Goal: Information Seeking & Learning: Check status

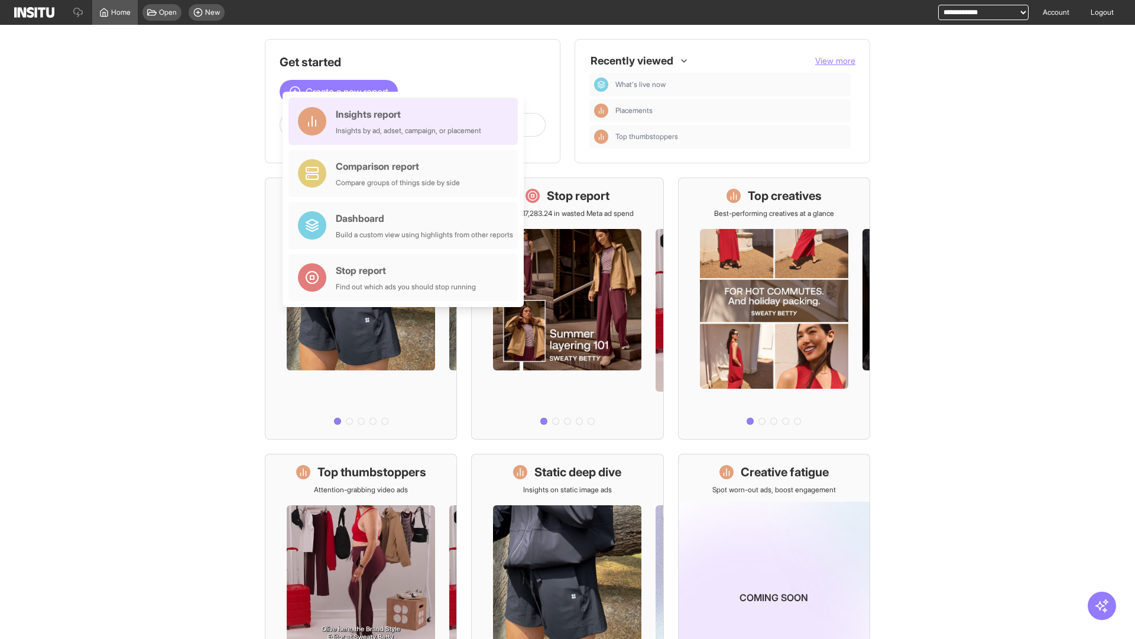
click at [406, 121] on div "Insights report Insights by ad, adset, campaign, or placement" at bounding box center [408, 121] width 145 height 28
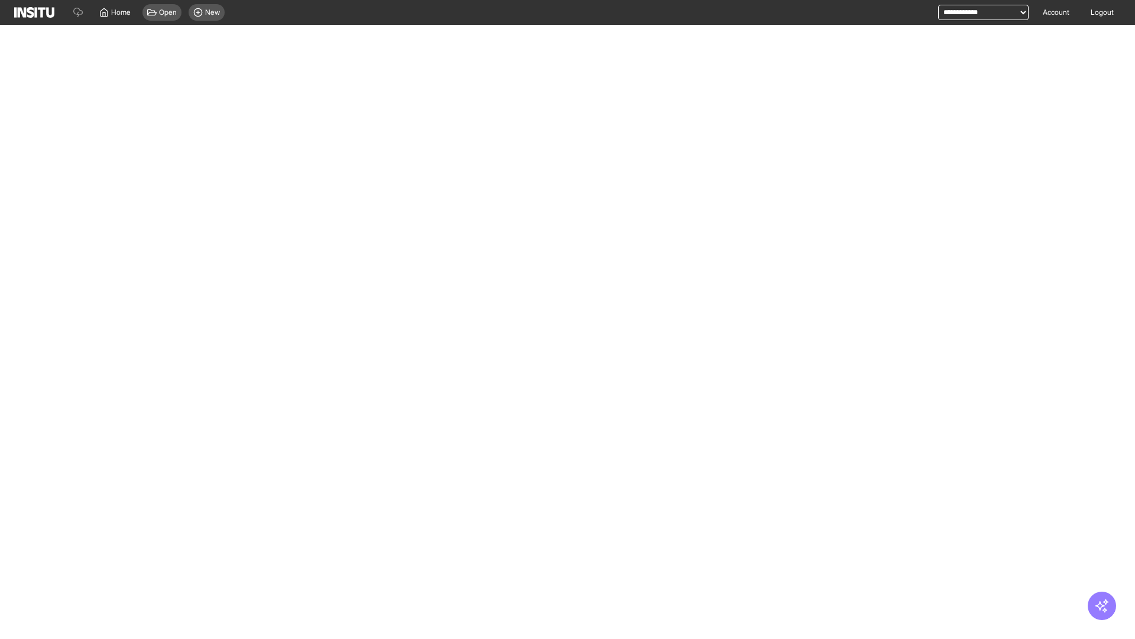
select select "**"
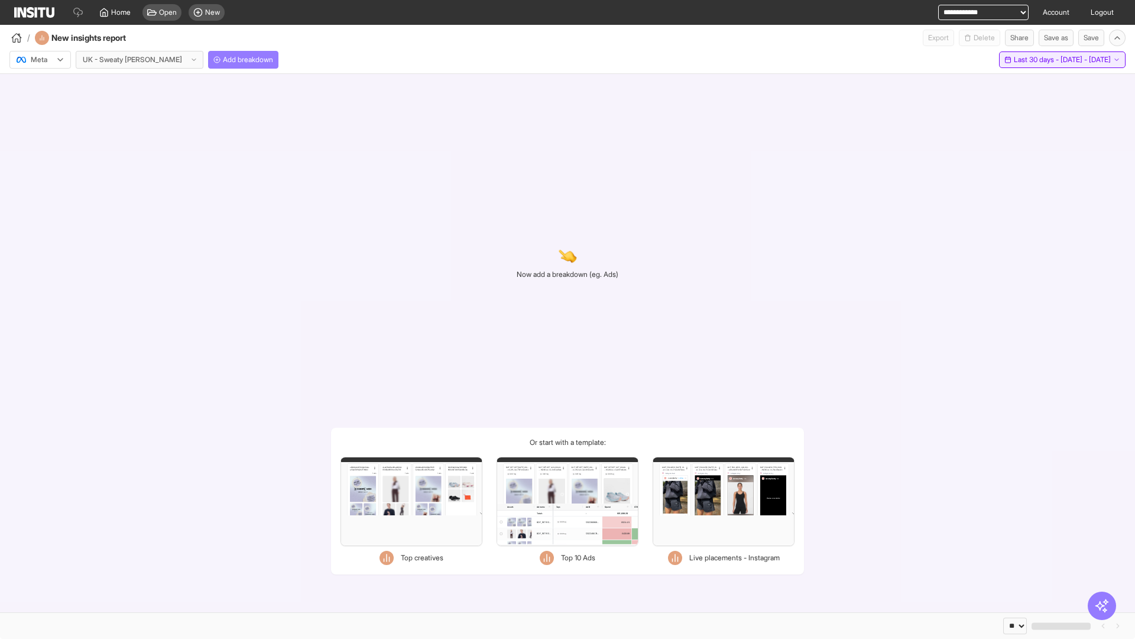
click at [1036, 60] on span "Last 30 days - [DATE] - [DATE]" at bounding box center [1062, 59] width 97 height 9
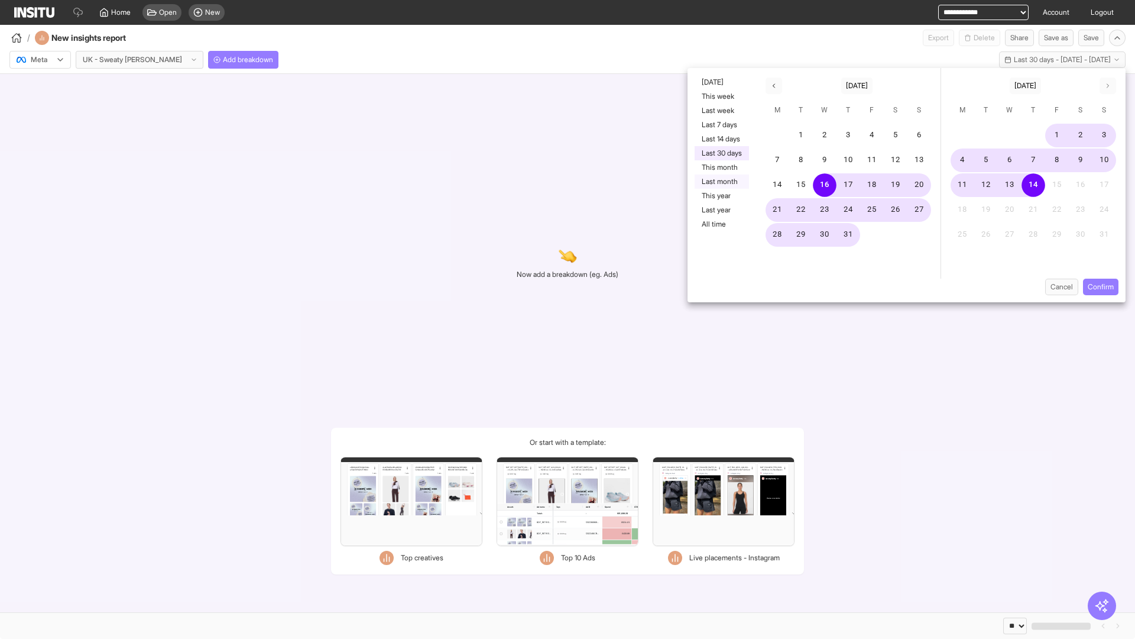
click at [721, 182] on button "Last month" at bounding box center [722, 181] width 54 height 14
